Goal: Transaction & Acquisition: Purchase product/service

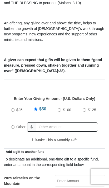
scroll to position [137, 0]
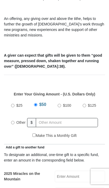
click at [17, 104] on span "$25" at bounding box center [19, 105] width 6 height 4
click at [14, 104] on input "$25" at bounding box center [12, 105] width 3 height 3
radio input "true"
click at [17, 122] on span "Other" at bounding box center [20, 122] width 9 height 4
click at [14, 122] on input "Other" at bounding box center [12, 122] width 3 height 3
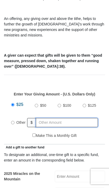
radio input "true"
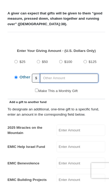
scroll to position [156, 0]
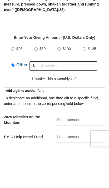
click at [19, 85] on span "$25" at bounding box center [19, 87] width 6 height 4
click at [14, 85] on input "$25" at bounding box center [12, 86] width 3 height 3
radio input "true"
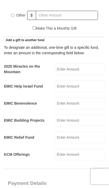
scroll to position [244, 0]
click at [78, 87] on input "EMIC Help Israel Fund" at bounding box center [80, 87] width 50 height 12
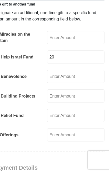
type input "20"
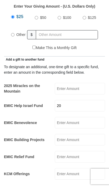
scroll to position [219, 0]
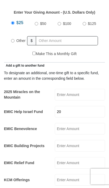
click at [40, 28] on label "$50" at bounding box center [43, 23] width 10 height 9
click at [38, 25] on input "$50" at bounding box center [36, 23] width 3 height 3
radio input "true"
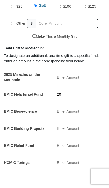
scroll to position [236, 0]
click at [80, 76] on input "2025 Miracles on the Mountain" at bounding box center [80, 78] width 50 height 12
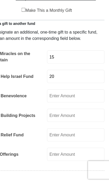
type input "15"
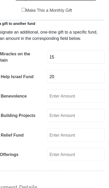
scroll to position [263, 0]
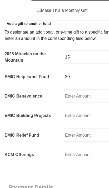
click at [78, 103] on input "EMIC Building Projects" at bounding box center [80, 101] width 50 height 12
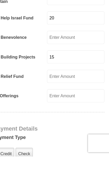
type input "15"
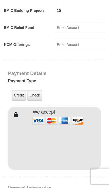
scroll to position [355, 0]
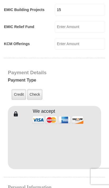
click at [18, 94] on label "Credit" at bounding box center [19, 94] width 14 height 11
click at [0, 0] on input "Credit" at bounding box center [0, 0] width 0 height 0
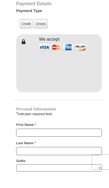
scroll to position [449, 0]
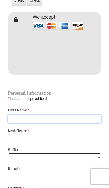
click at [46, 117] on input "First Name *" at bounding box center [54, 119] width 93 height 9
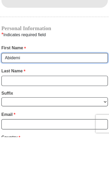
type input "Abidemi"
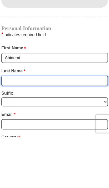
click at [10, 135] on input "Last Name *" at bounding box center [54, 139] width 93 height 9
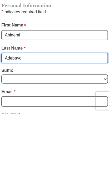
type input "Adebayo"
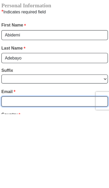
click at [56, 173] on input "Email *" at bounding box center [54, 177] width 93 height 9
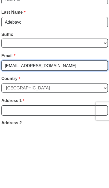
type input "[EMAIL_ADDRESS][DOMAIN_NAME]"
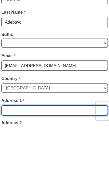
click at [16, 172] on input "Address 1 *" at bounding box center [54, 176] width 93 height 9
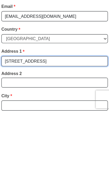
type input "[STREET_ADDRESS]"
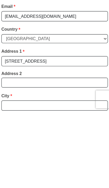
click at [16, 169] on div "City * Please enter City" at bounding box center [54, 179] width 93 height 20
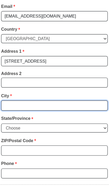
click at [12, 89] on input "City *" at bounding box center [54, 92] width 93 height 9
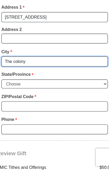
type input "The colony"
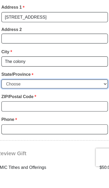
click at [82, 108] on select "Choose Alabama Alaska American Samoa Arizona Arkansas Armed Forces Americas Arm…" at bounding box center [54, 112] width 93 height 8
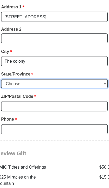
select select "[GEOGRAPHIC_DATA]"
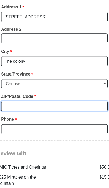
click at [40, 88] on input "ZIP/Postal Code *" at bounding box center [54, 92] width 93 height 9
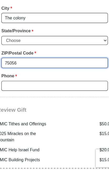
type input "75056"
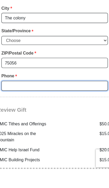
click at [11, 109] on input "Phone * *" at bounding box center [54, 113] width 93 height 9
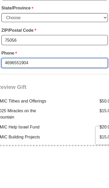
type input "4696551904"
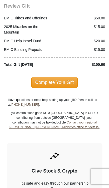
scroll to position [766, 0]
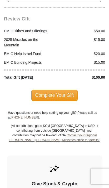
click at [61, 91] on span "Complete Your Gift" at bounding box center [54, 95] width 46 height 11
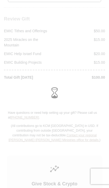
scroll to position [766, 0]
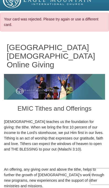
select select "[GEOGRAPHIC_DATA]"
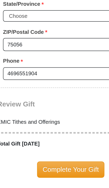
scroll to position [708, 0]
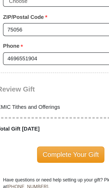
click at [47, 139] on span "Complete Your Gift" at bounding box center [54, 144] width 46 height 11
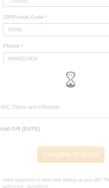
scroll to position [708, 0]
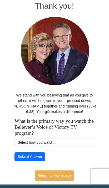
scroll to position [34, 0]
